Goal: Navigation & Orientation: Find specific page/section

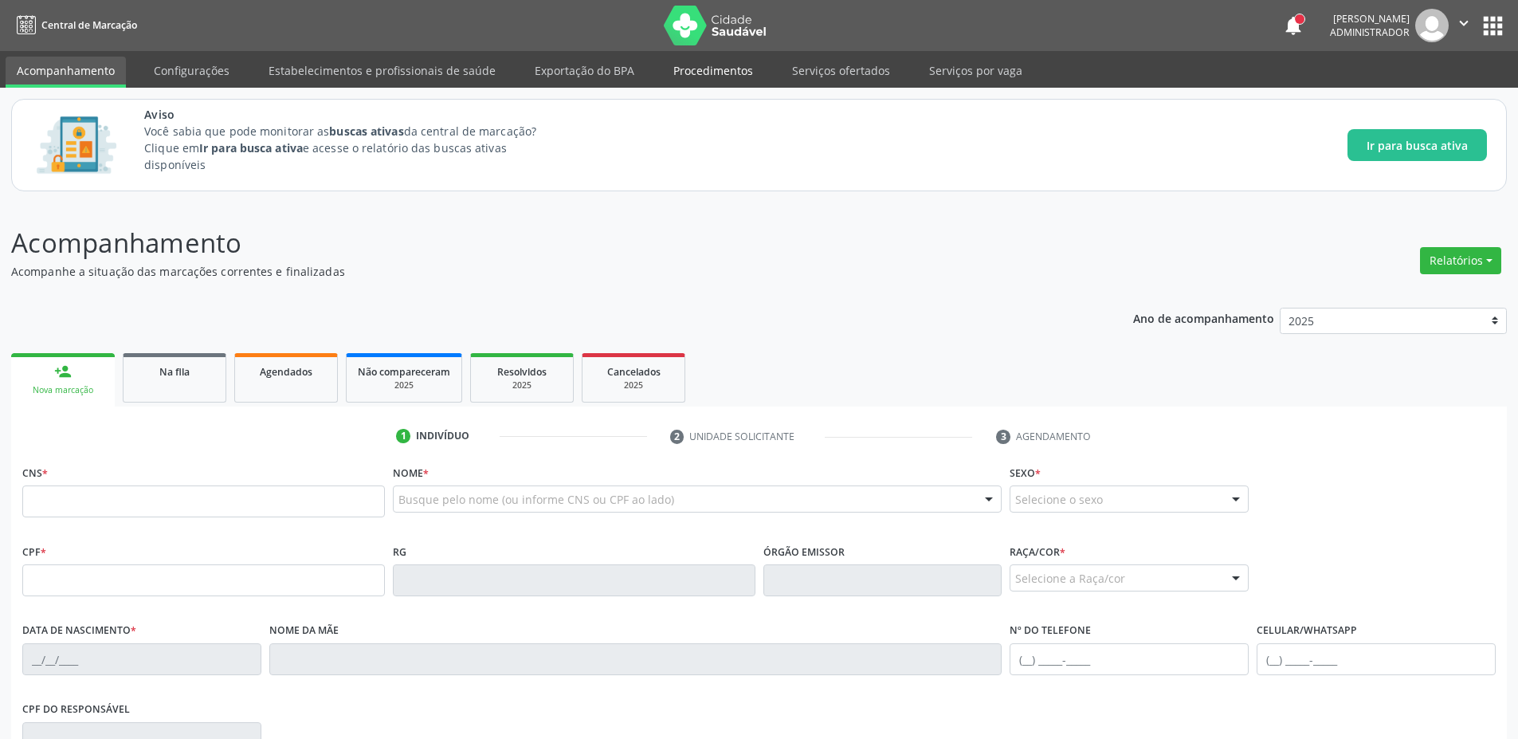
click at [699, 61] on link "Procedimentos" at bounding box center [713, 71] width 102 height 28
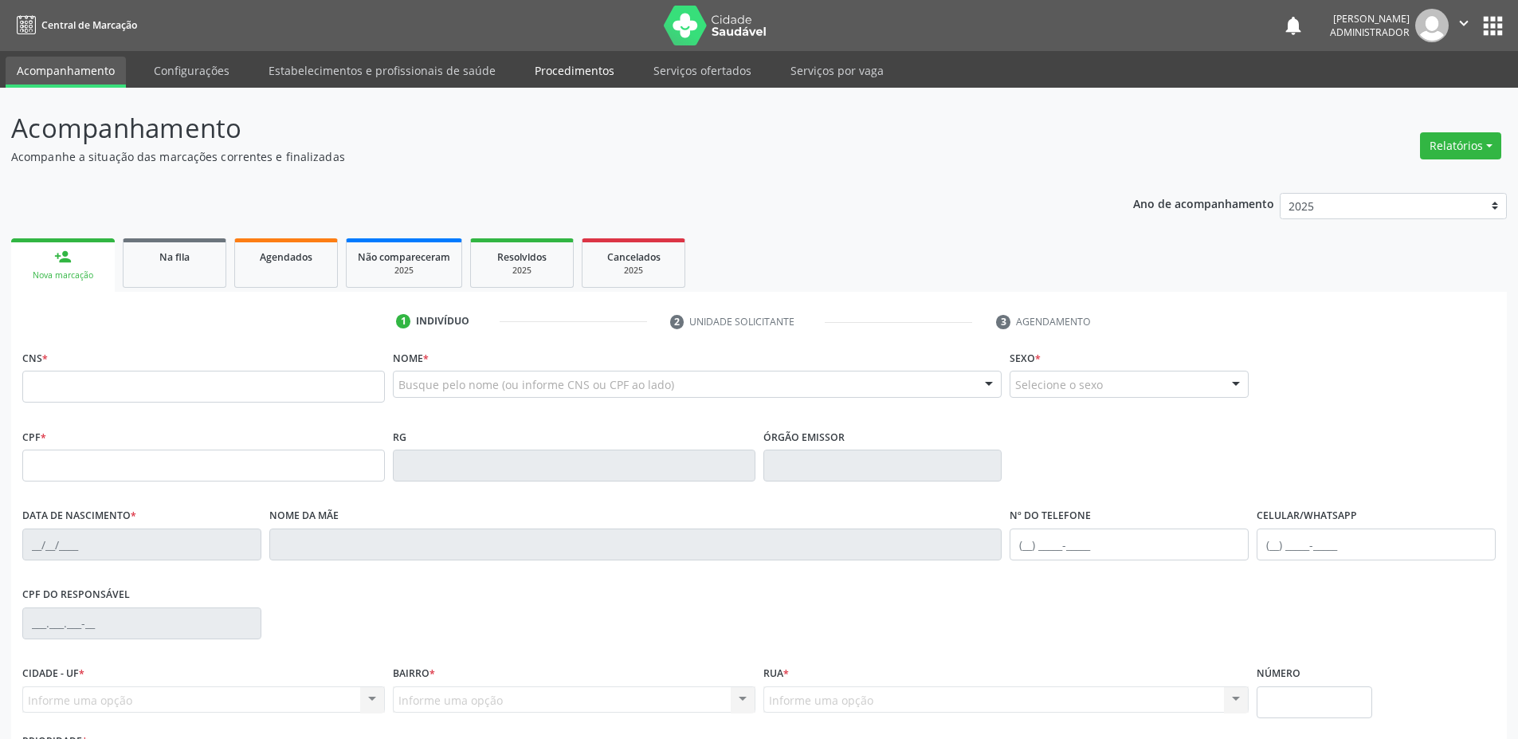
drag, startPoint x: 543, startPoint y: 73, endPoint x: 532, endPoint y: 82, distance: 14.2
click at [543, 74] on link "Procedimentos" at bounding box center [574, 71] width 102 height 28
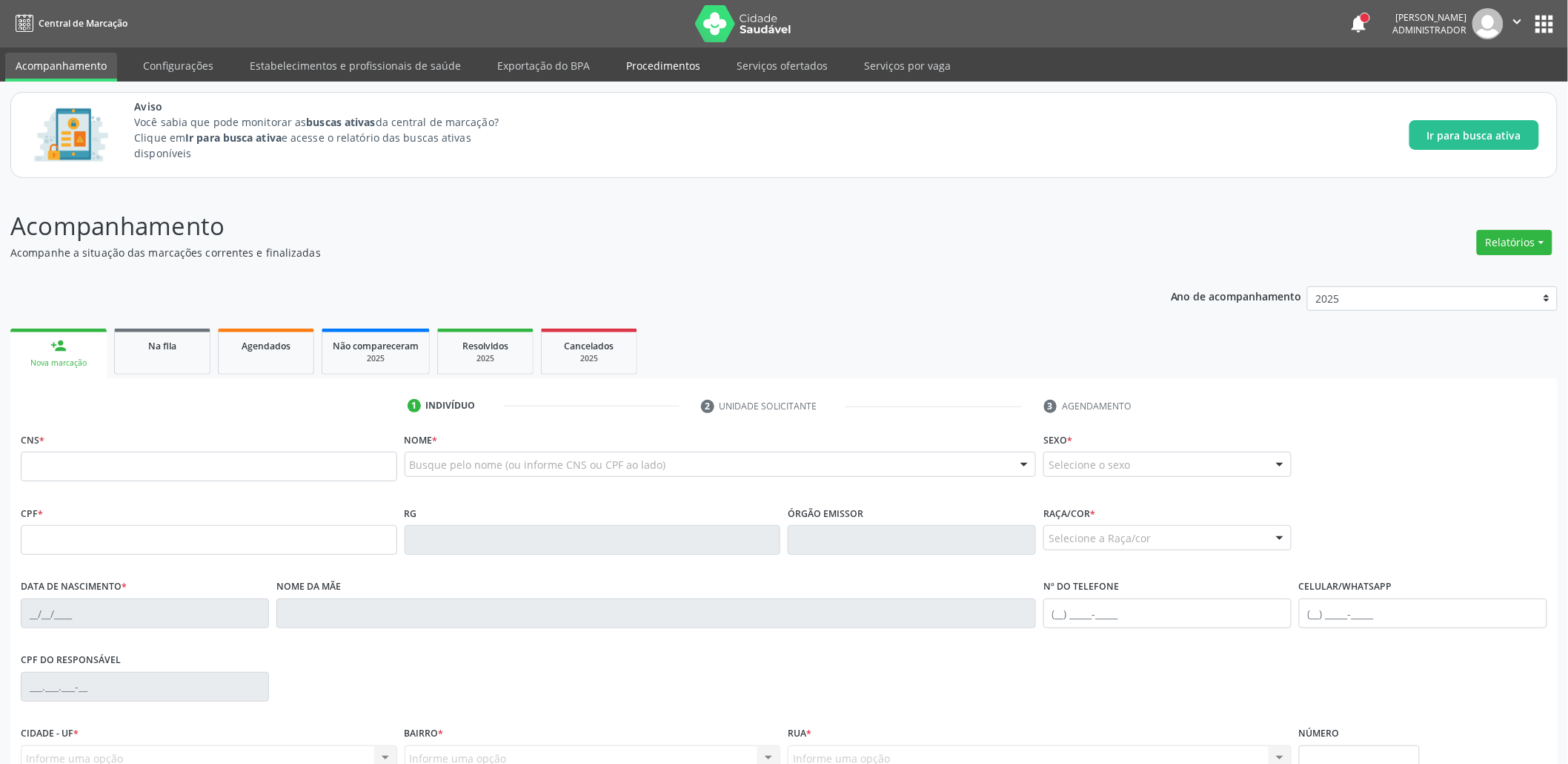
click at [631, 70] on link "Procedimentos" at bounding box center [663, 66] width 95 height 26
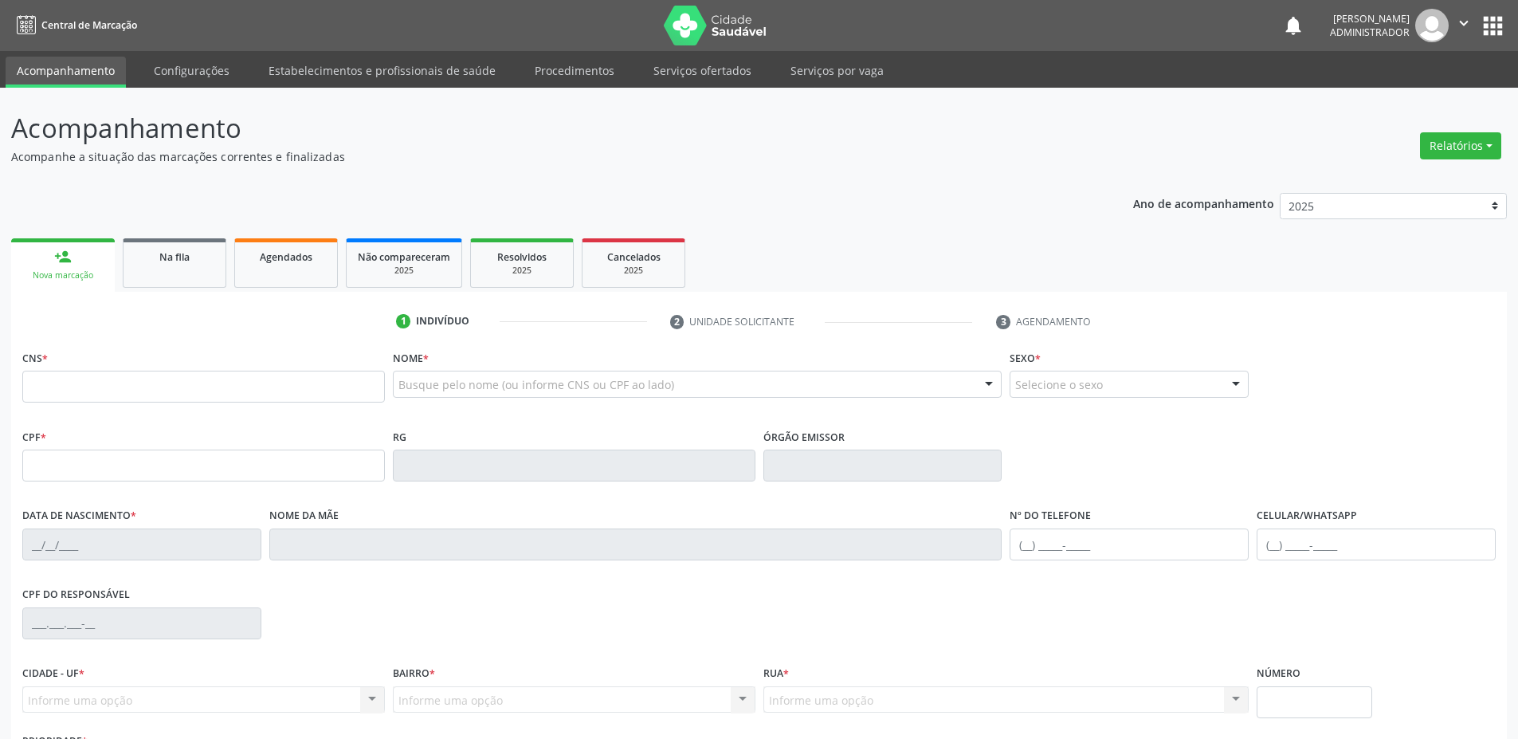
click at [575, 83] on link "Procedimentos" at bounding box center [574, 71] width 102 height 28
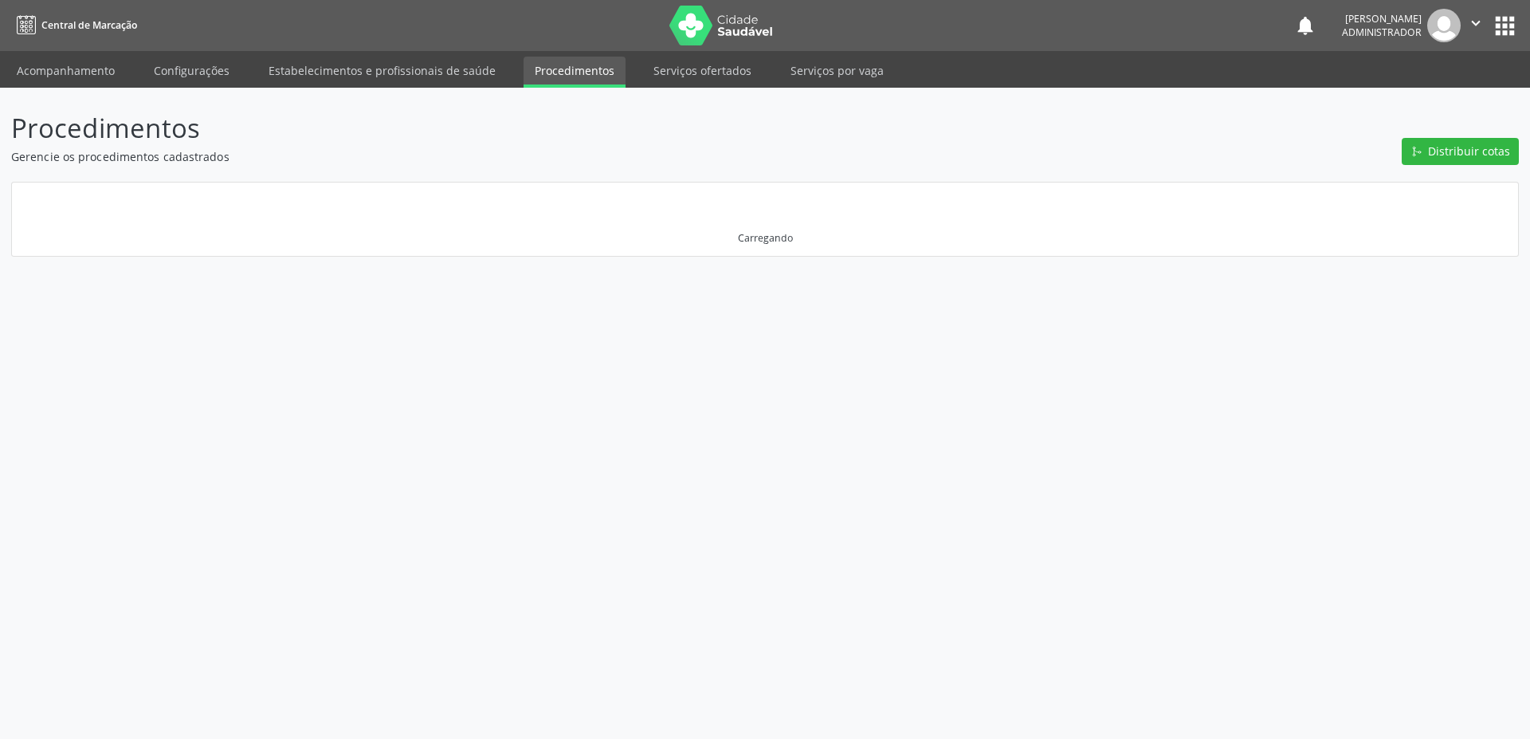
click at [528, 84] on link "Procedimentos" at bounding box center [574, 72] width 102 height 31
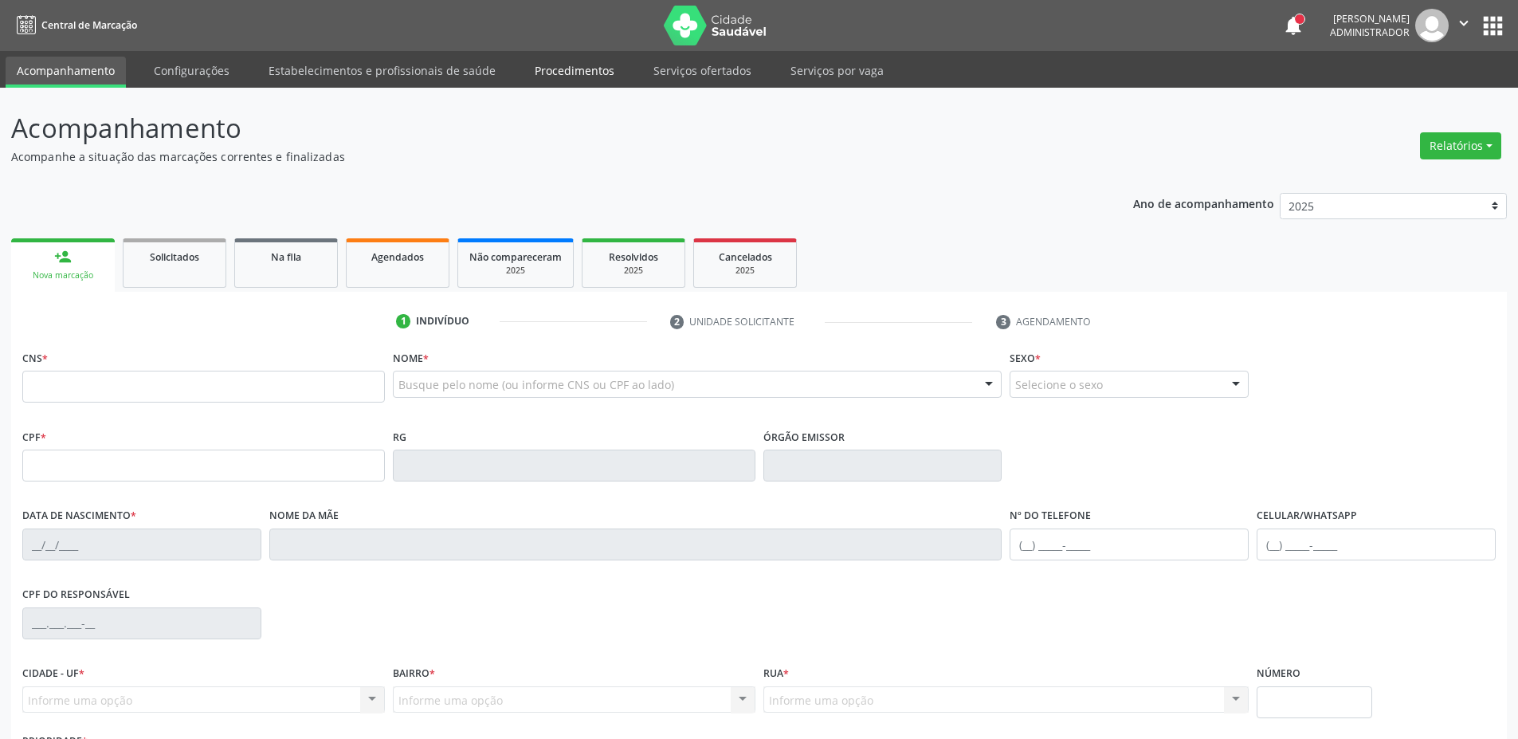
click at [576, 73] on link "Procedimentos" at bounding box center [574, 71] width 102 height 28
